Goal: Task Accomplishment & Management: Manage account settings

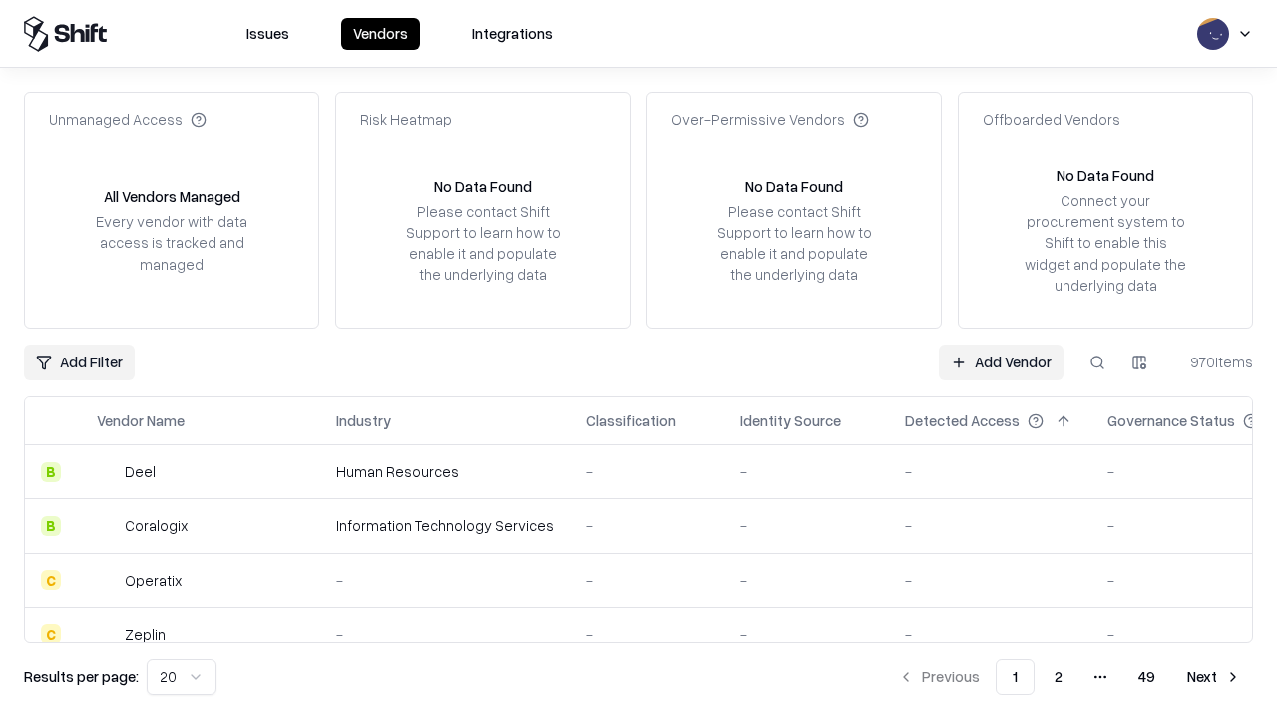
click at [1001, 361] on link "Add Vendor" at bounding box center [1001, 362] width 125 height 36
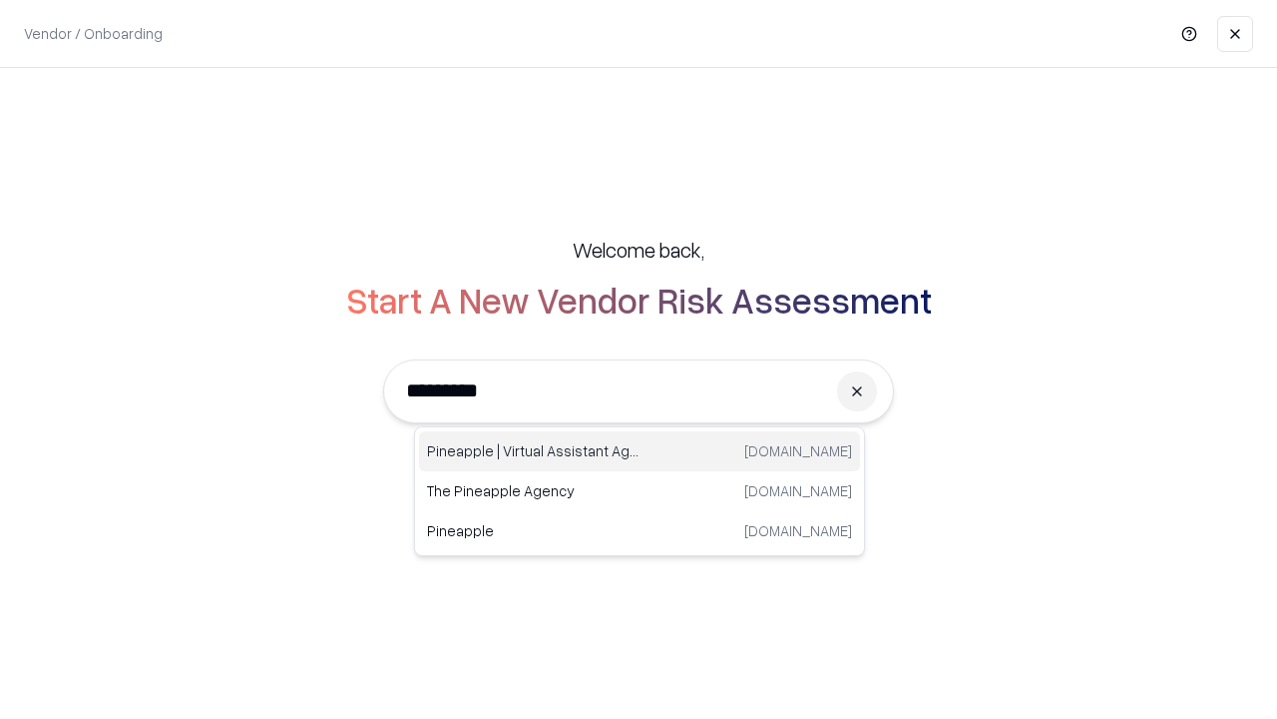
click at [640, 451] on div "Pineapple | Virtual Assistant Agency [DOMAIN_NAME]" at bounding box center [639, 451] width 441 height 40
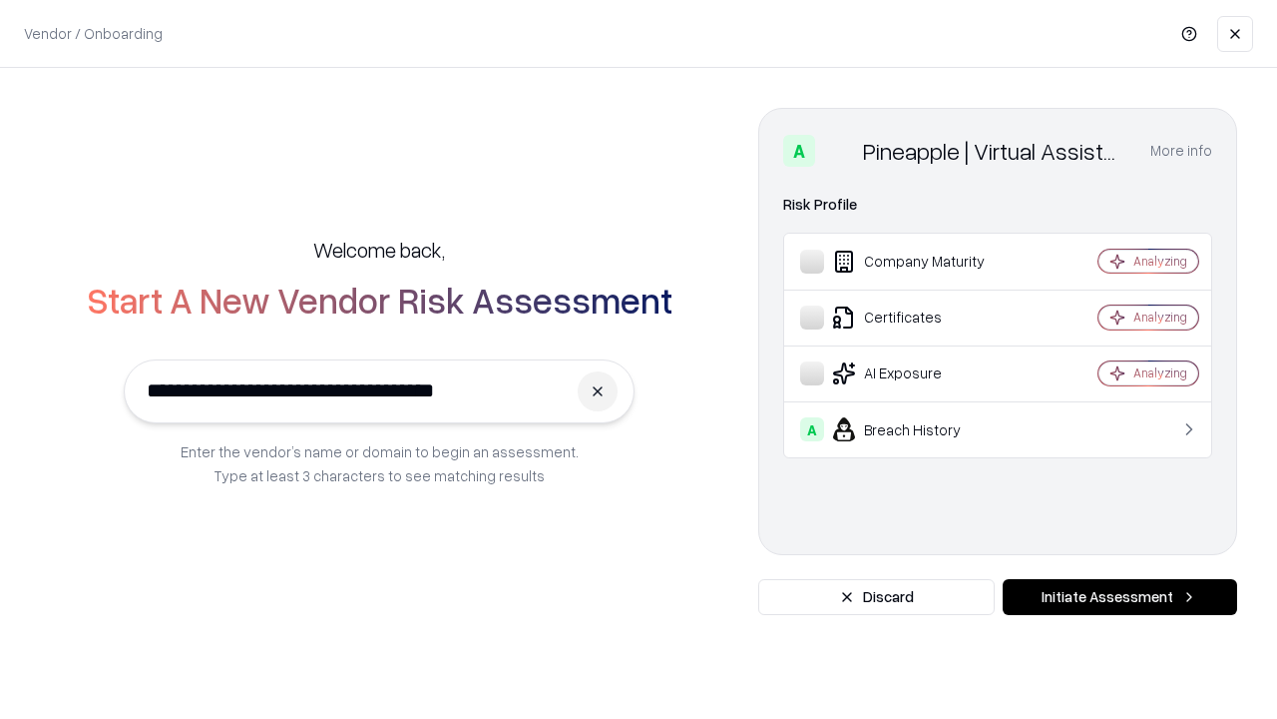
type input "**********"
click at [1120, 597] on button "Initiate Assessment" at bounding box center [1120, 597] width 235 height 36
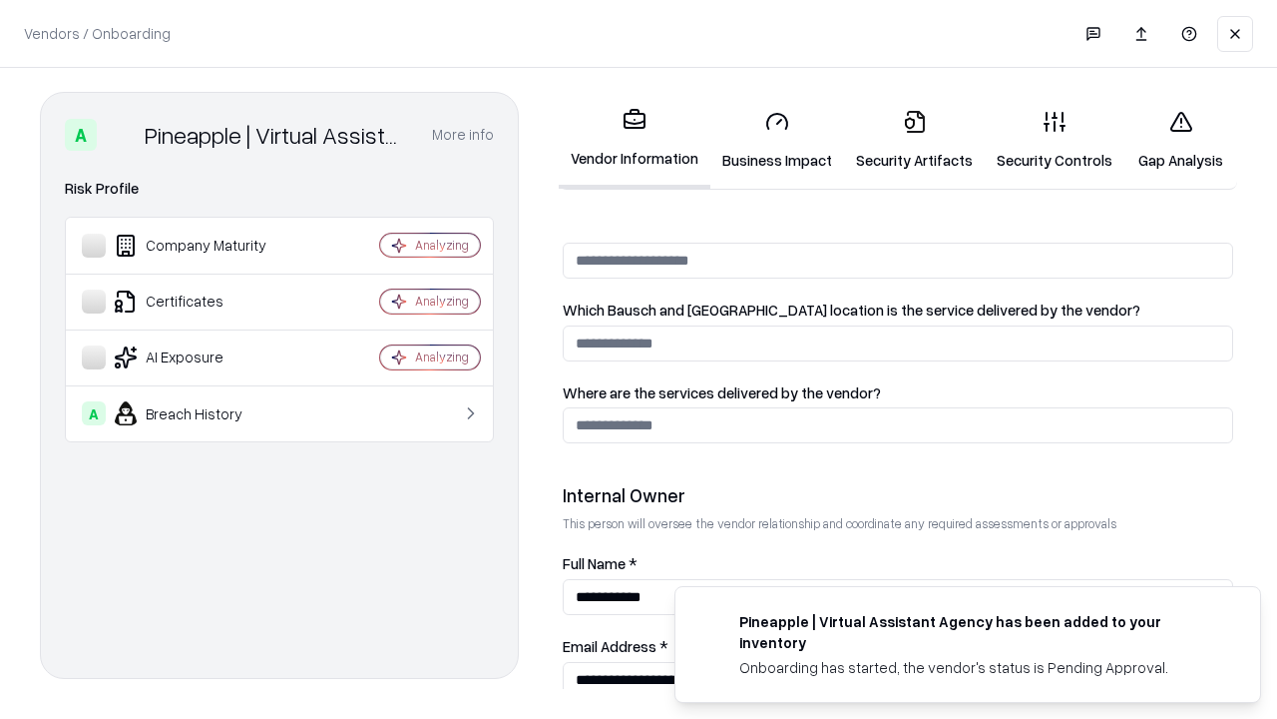
scroll to position [1034, 0]
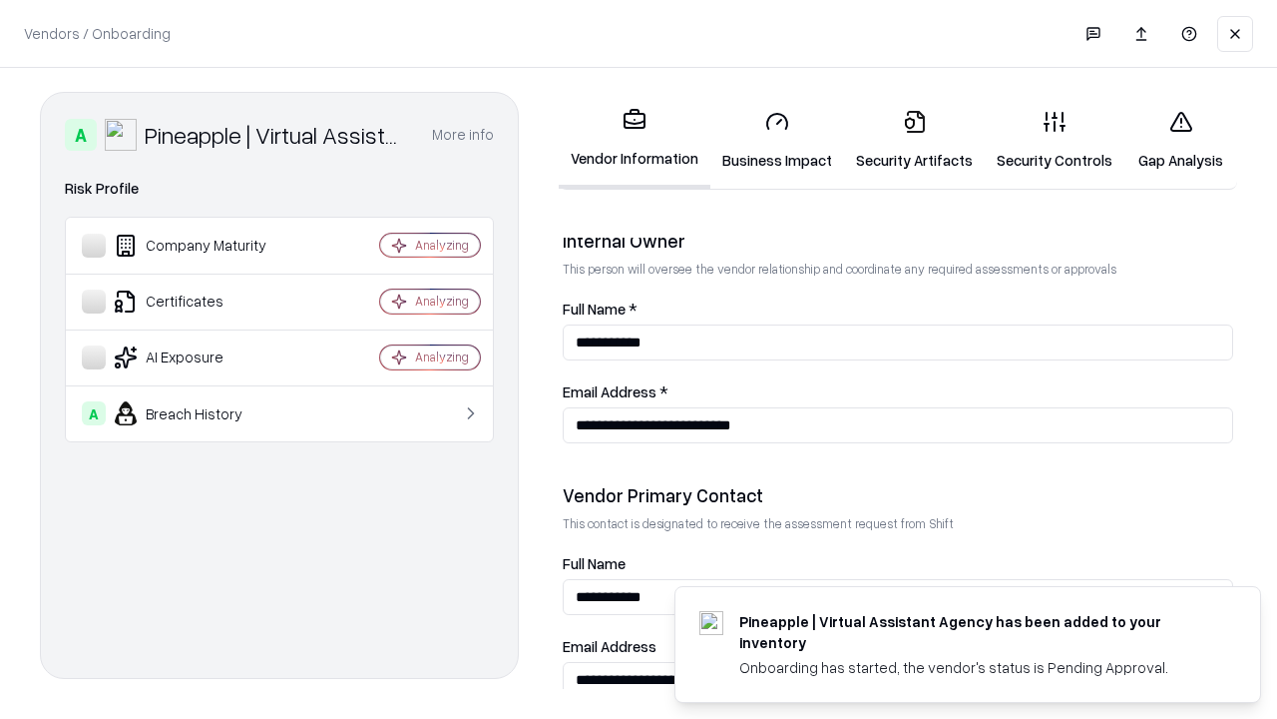
click at [914, 140] on link "Security Artifacts" at bounding box center [914, 140] width 141 height 93
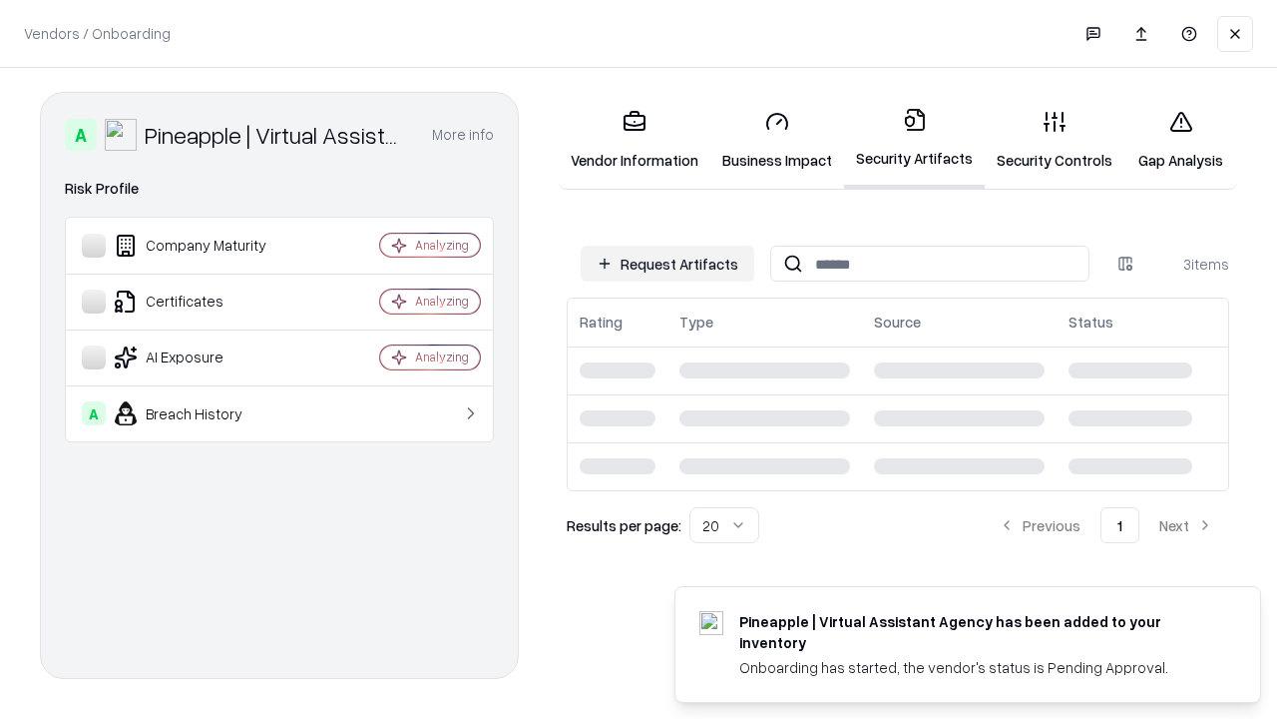
click at [668, 263] on button "Request Artifacts" at bounding box center [668, 264] width 174 height 36
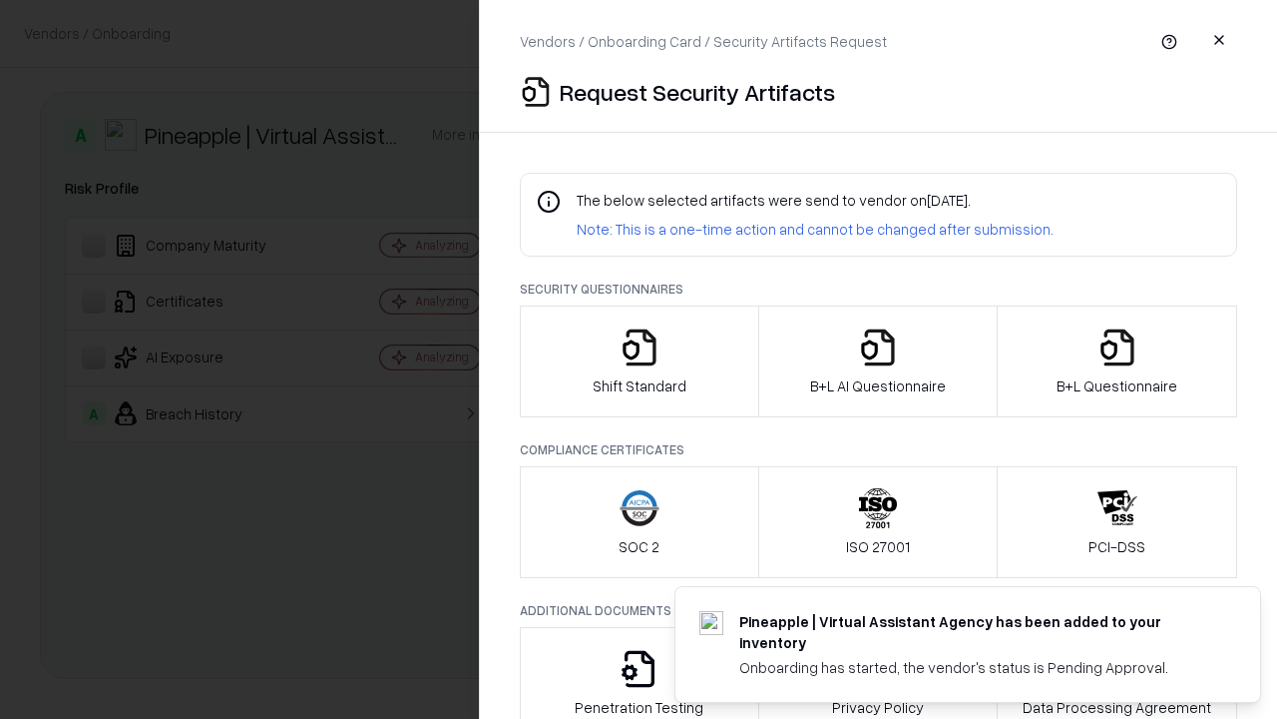
click at [1138, 361] on icon "button" at bounding box center [1118, 347] width 40 height 40
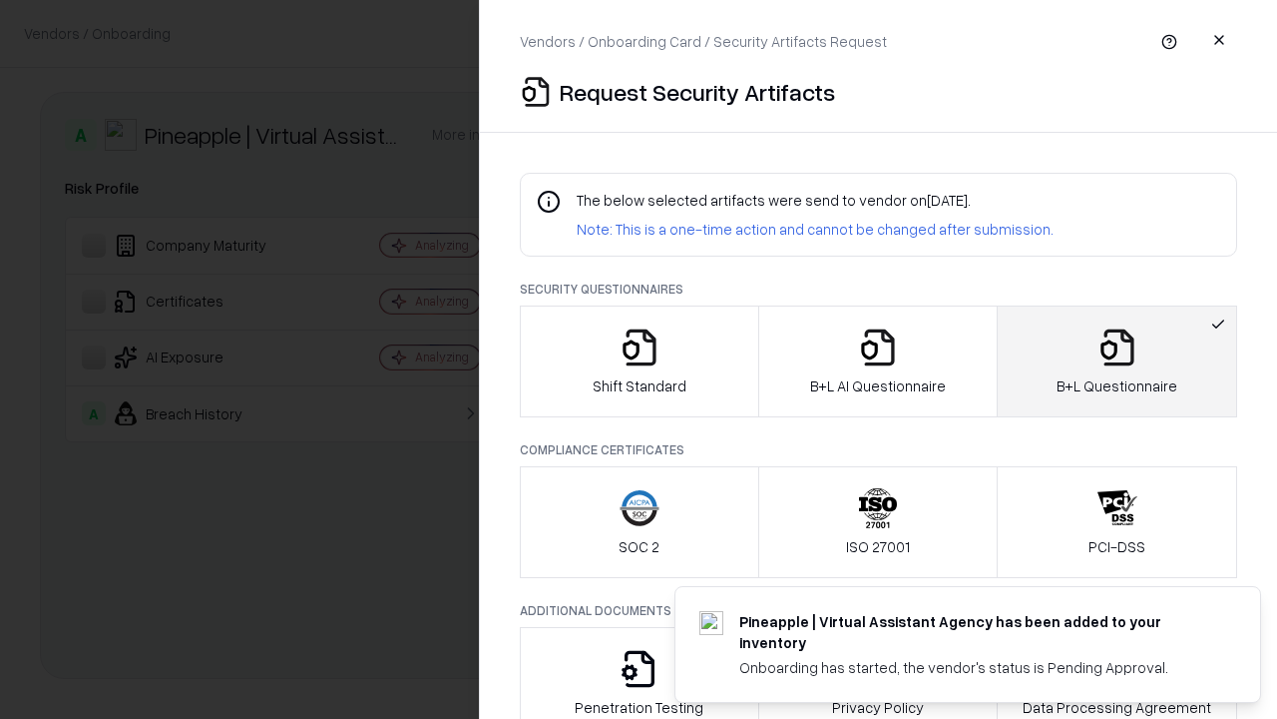
click at [877, 361] on icon "button" at bounding box center [878, 347] width 40 height 40
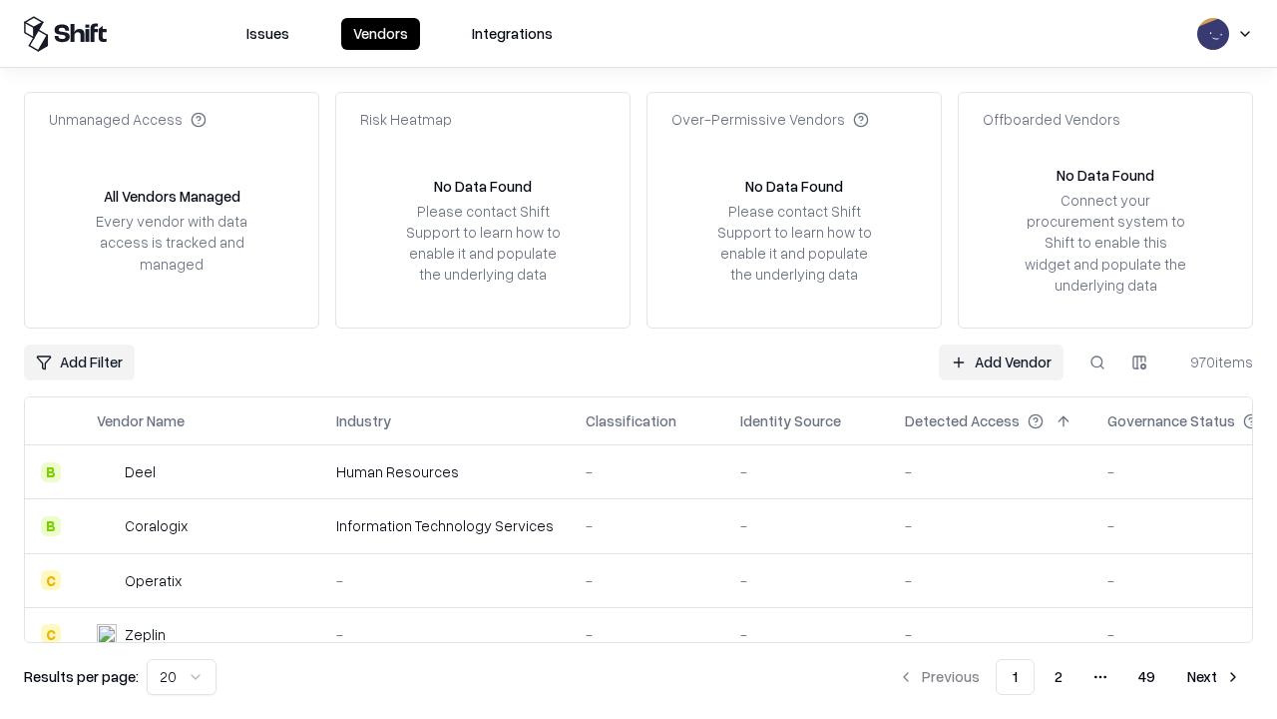
click at [1001, 361] on link "Add Vendor" at bounding box center [1001, 362] width 125 height 36
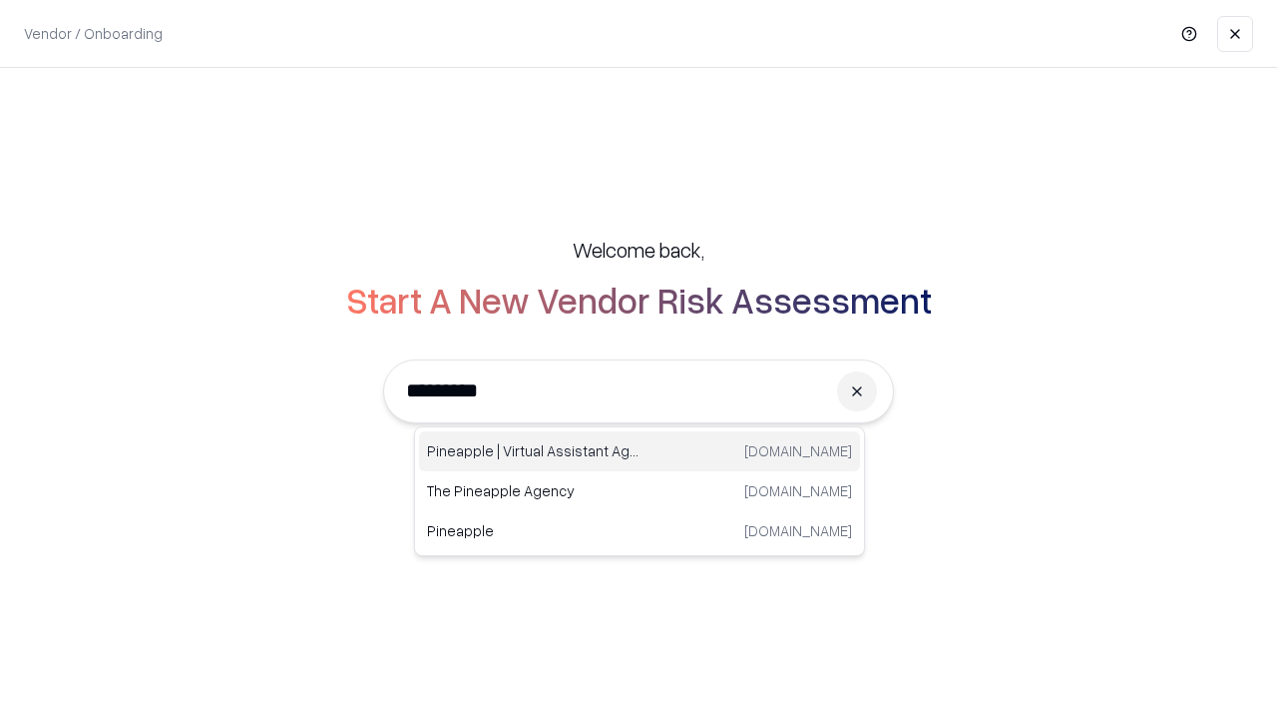
click at [640, 451] on div "Pineapple | Virtual Assistant Agency [DOMAIN_NAME]" at bounding box center [639, 451] width 441 height 40
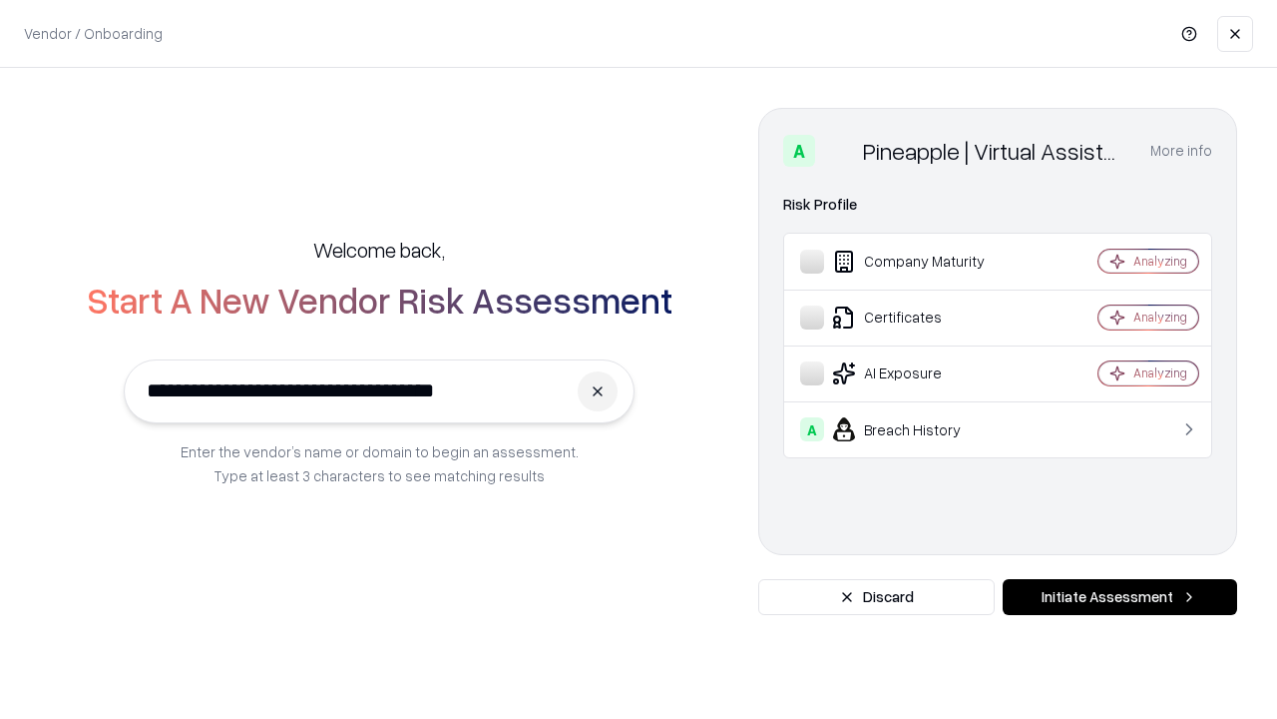
type input "**********"
click at [1120, 597] on button "Initiate Assessment" at bounding box center [1120, 597] width 235 height 36
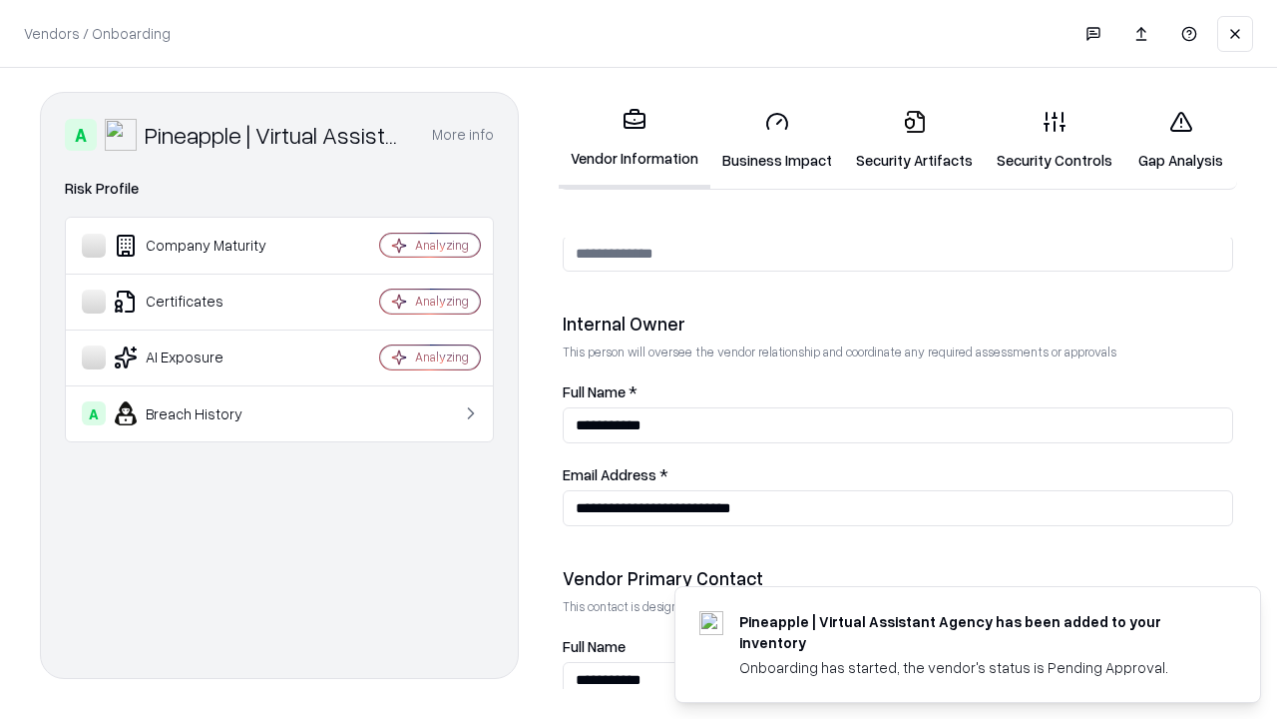
scroll to position [1034, 0]
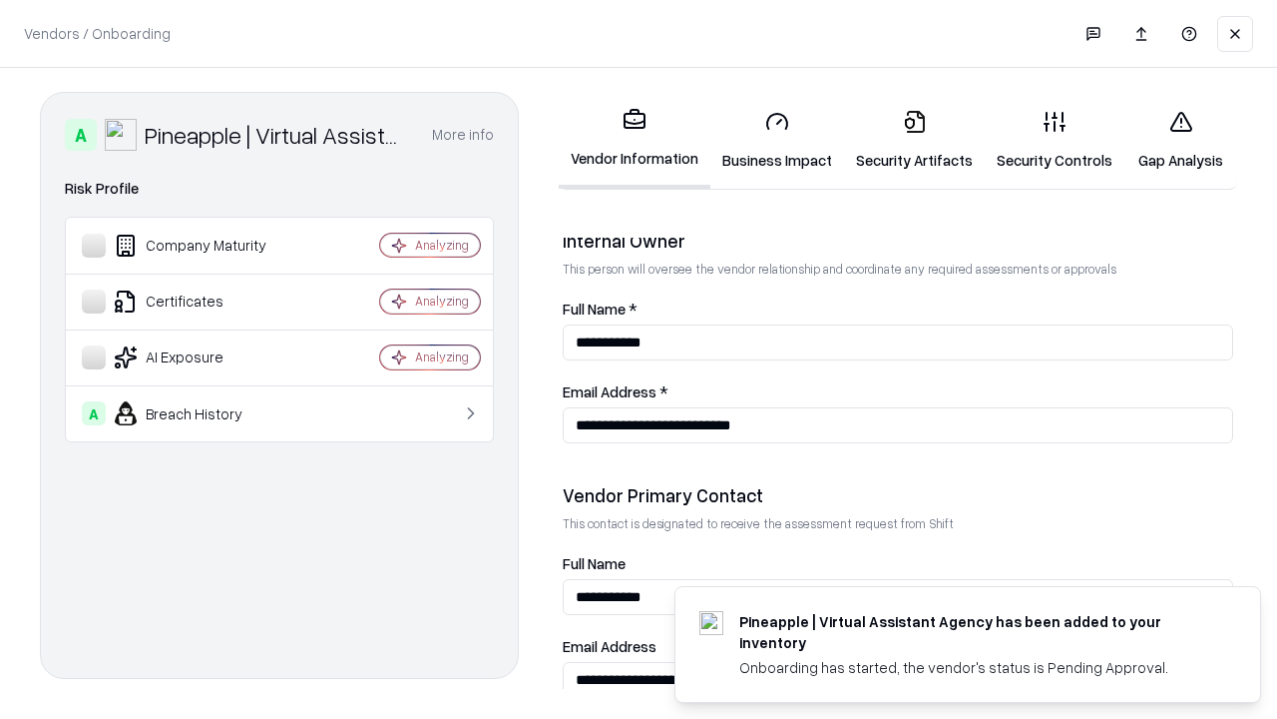
click at [1181, 140] on link "Gap Analysis" at bounding box center [1181, 140] width 113 height 93
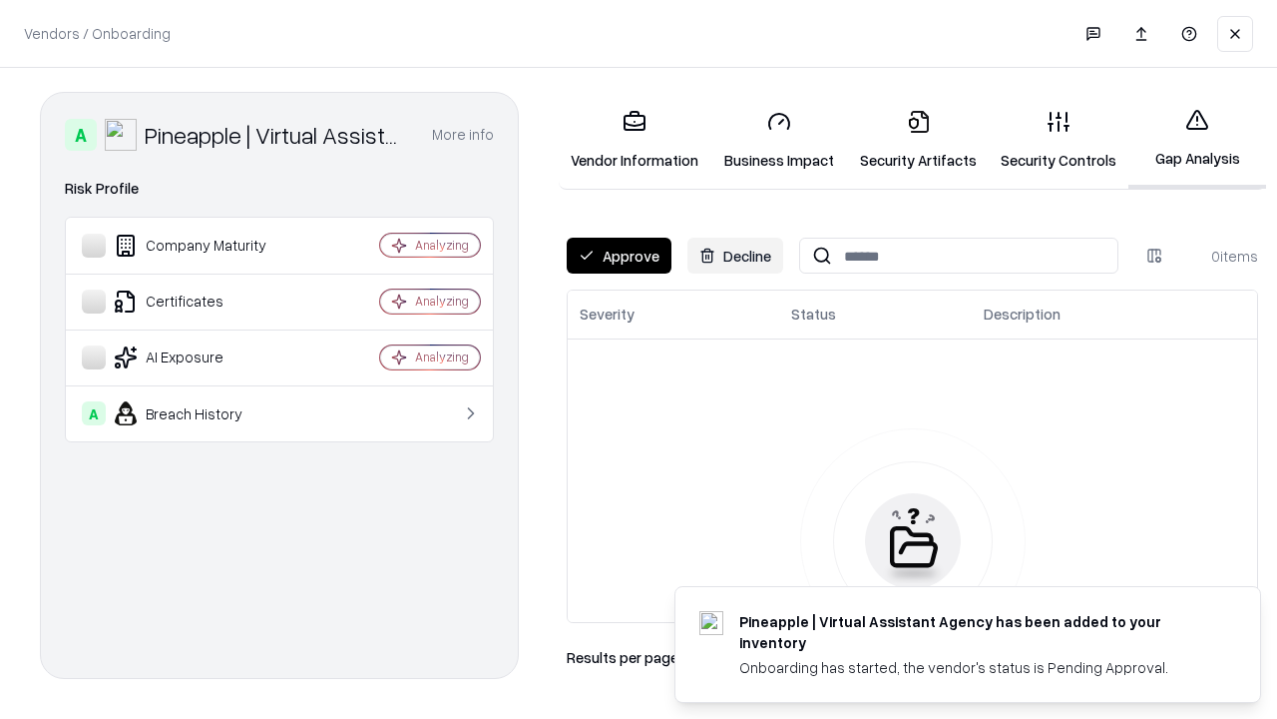
click at [619, 255] on button "Approve" at bounding box center [619, 256] width 105 height 36
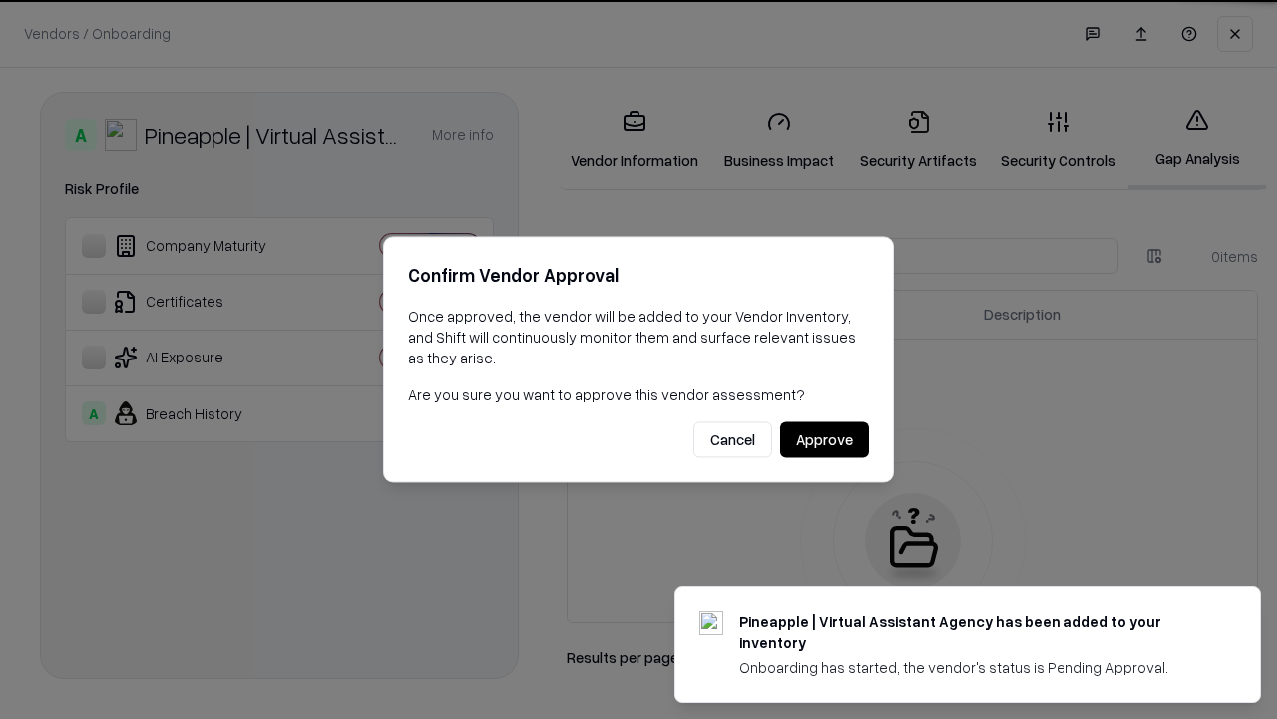
click at [824, 439] on button "Approve" at bounding box center [824, 440] width 89 height 36
